Goal: Information Seeking & Learning: Learn about a topic

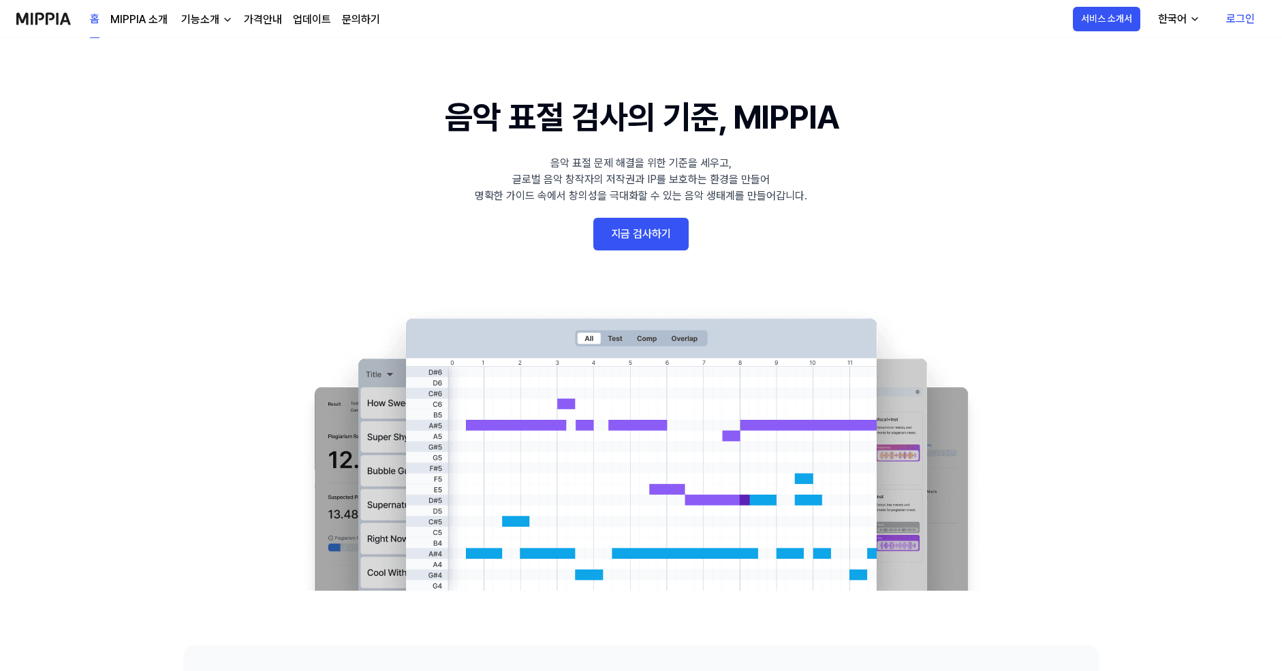
click at [1234, 18] on link "로그인" at bounding box center [1240, 19] width 50 height 38
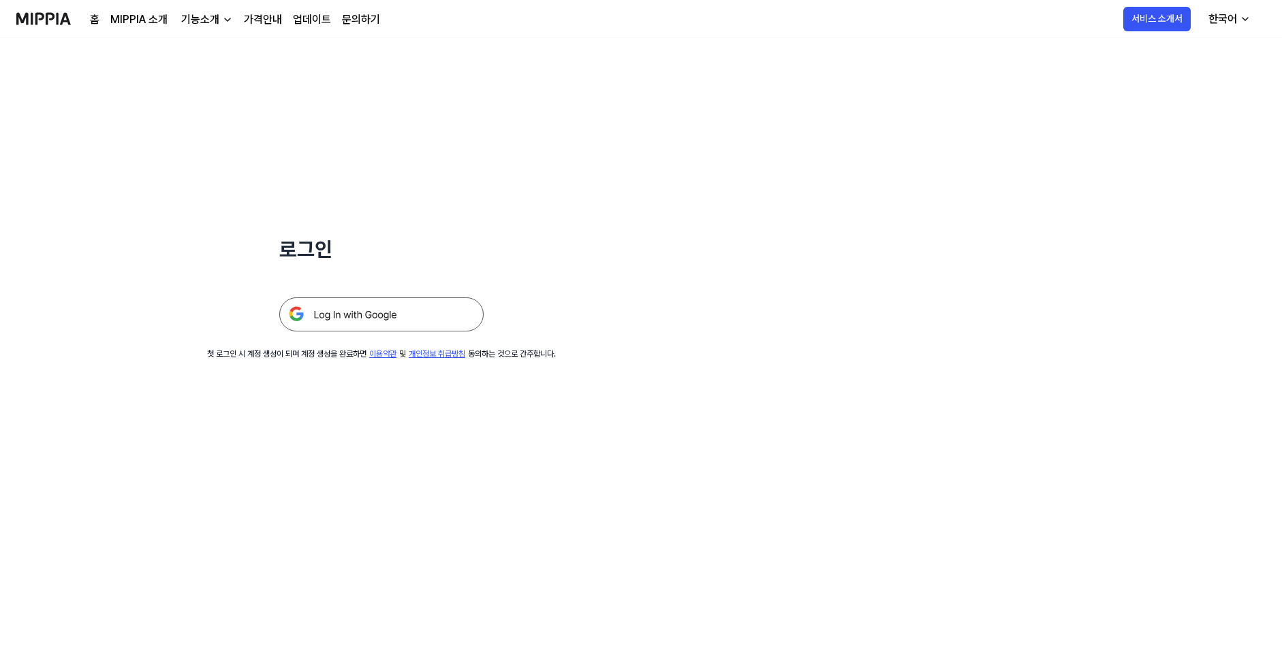
click at [406, 328] on img at bounding box center [381, 315] width 204 height 34
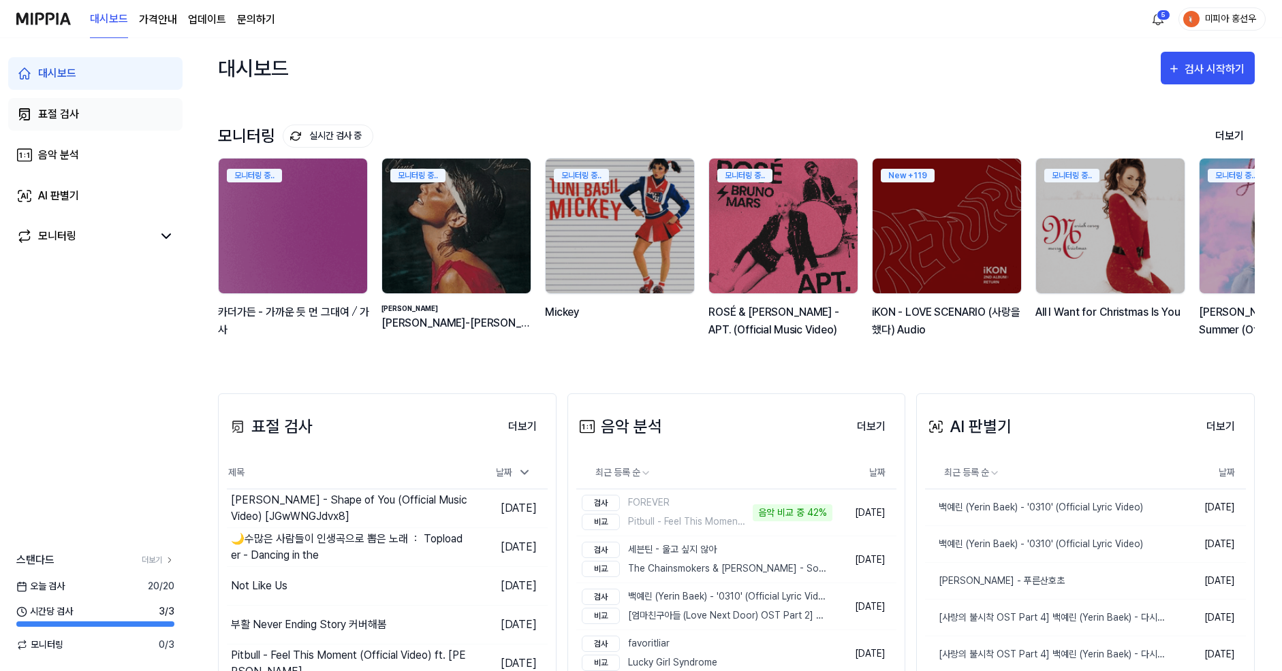
click at [67, 113] on div "표절 검사" at bounding box center [58, 114] width 41 height 16
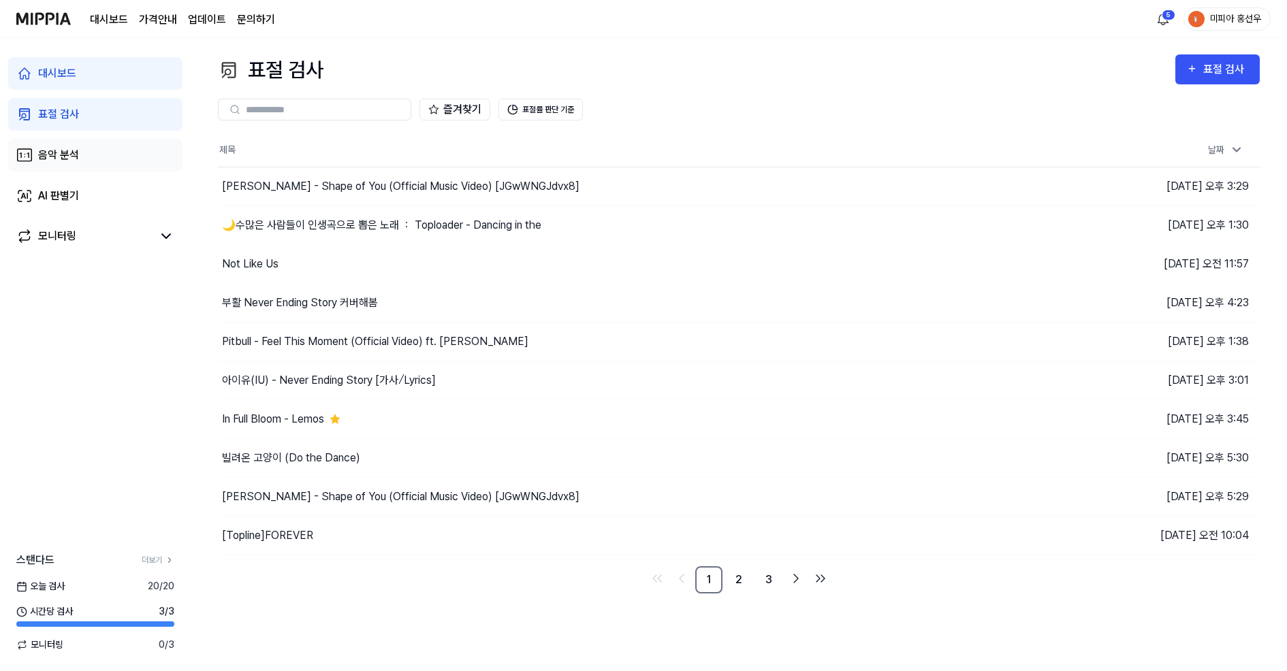
click at [77, 153] on div "음악 분석" at bounding box center [58, 155] width 41 height 16
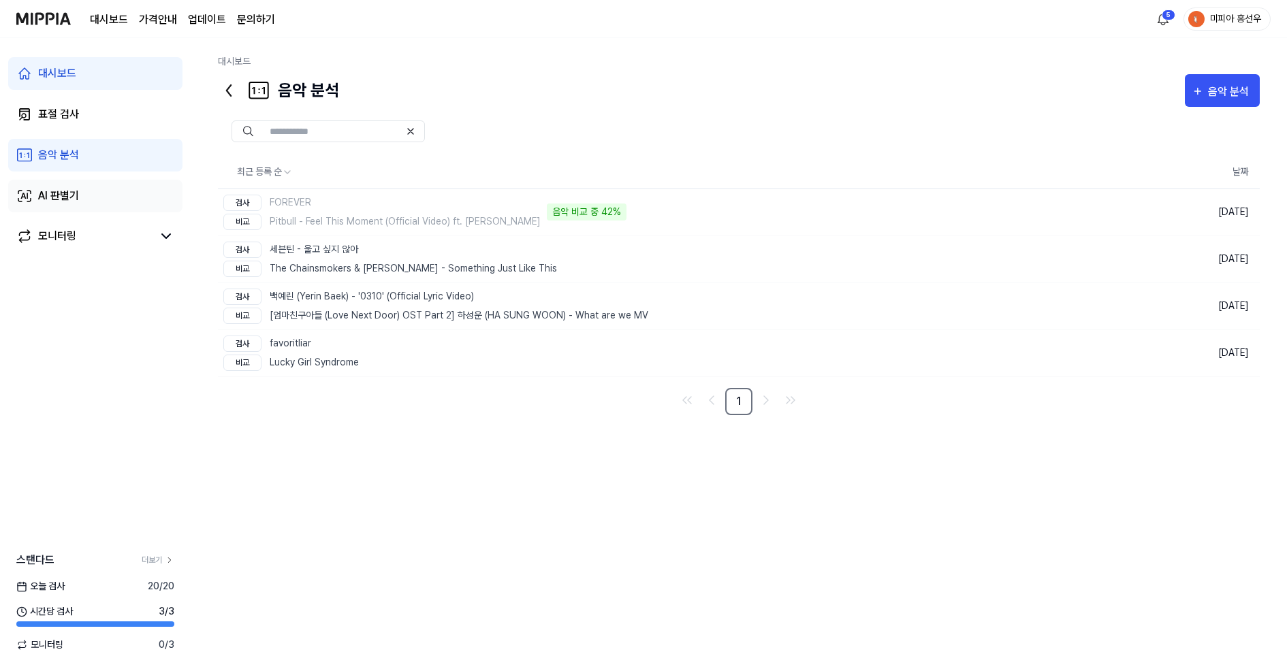
click at [86, 195] on link "AI 판별기" at bounding box center [95, 196] width 174 height 33
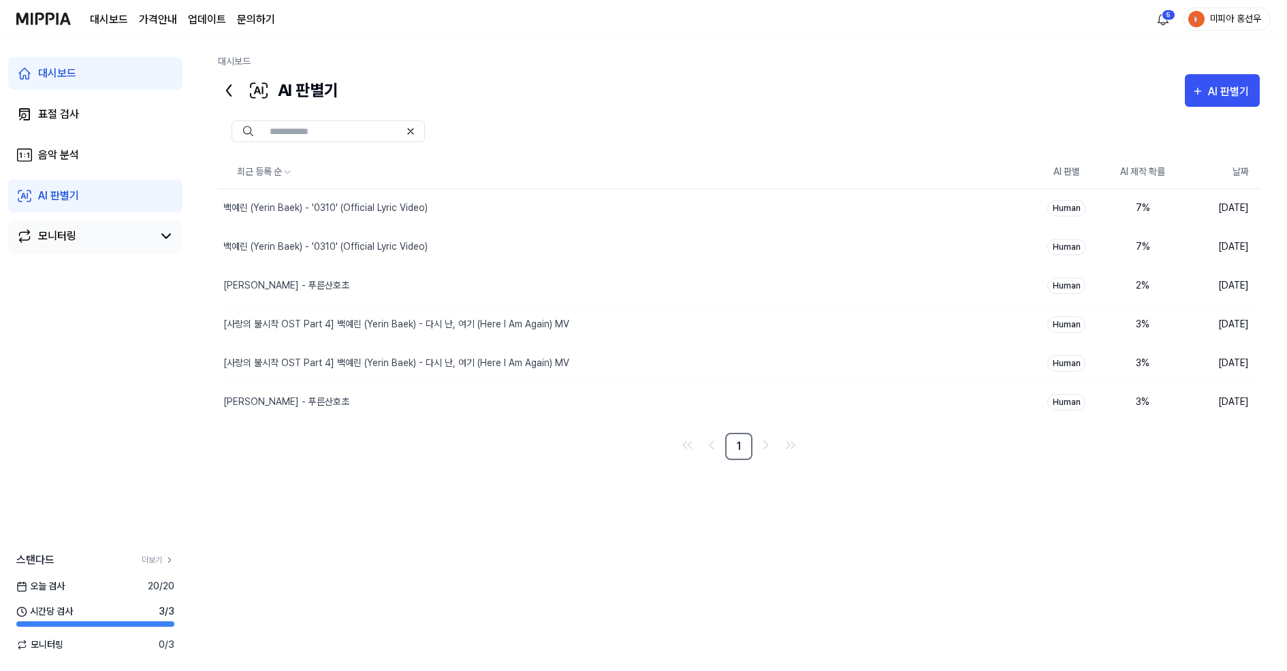
click at [91, 219] on div "대시보드 표절 검사 음악 분석 AI 판별기 모니터링" at bounding box center [95, 155] width 191 height 234
click at [94, 228] on link "모니터링" at bounding box center [84, 236] width 136 height 16
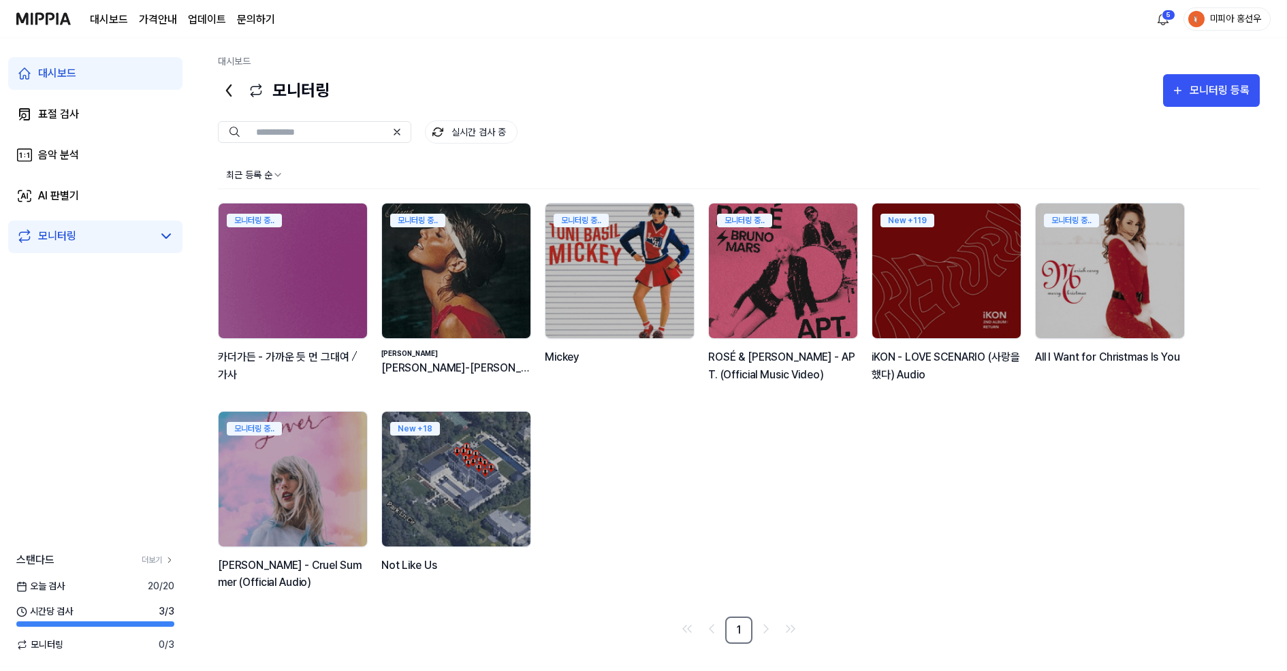
click at [79, 92] on div "대시보드 표절 검사 음악 분석 AI 판별기 모니터링" at bounding box center [95, 155] width 191 height 234
click at [78, 72] on link "대시보드" at bounding box center [95, 73] width 174 height 33
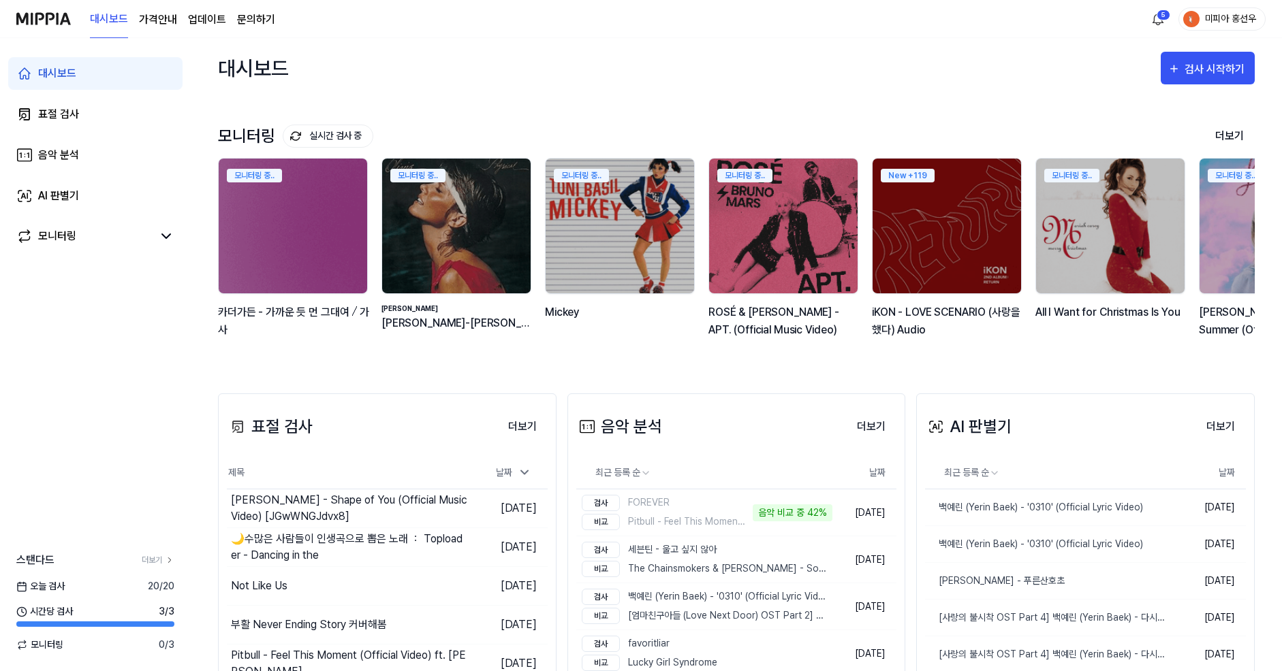
click at [88, 26] on div "대시보드 가격안내 업데이트 문의하기" at bounding box center [145, 18] width 259 height 37
click at [144, 26] on 버튼 "가격안내" at bounding box center [158, 20] width 38 height 16
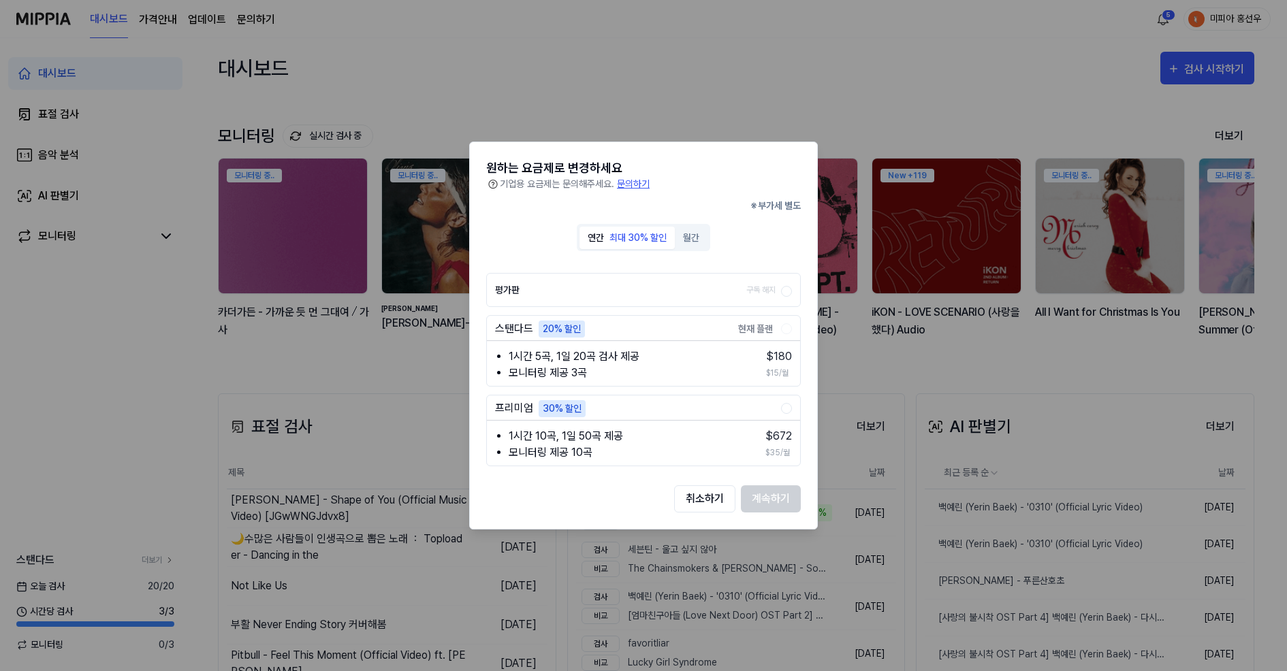
click at [549, 93] on div at bounding box center [643, 335] width 1287 height 671
click at [706, 479] on div "원하는 요금제로 변경하세요 기업용 요금제는 문의해주세요. 문의하기 ※ 부가세 별도 연간 최대 30% 할인 월간 평가판 구독 해지 스탠다드 20…" at bounding box center [643, 336] width 349 height 388
click at [708, 485] on div "원하는 요금제로 변경하세요 기업용 요금제는 문의해주세요. 문의하기 ※ 부가세 별도 연간 최대 30% 할인 월간 평가판 구독 해지 스탠다드 20…" at bounding box center [643, 336] width 349 height 388
click at [706, 490] on button "취소하기" at bounding box center [704, 499] width 61 height 27
